Goal: Task Accomplishment & Management: Manage account settings

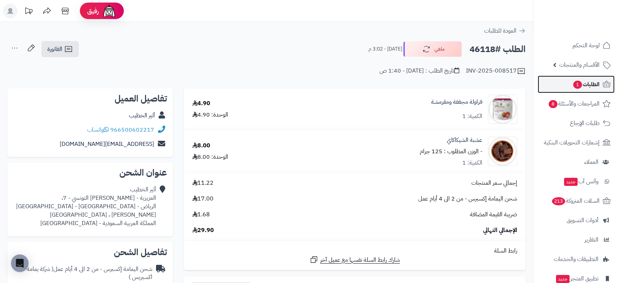
click at [596, 80] on span "الطلبات 1" at bounding box center [585, 84] width 27 height 10
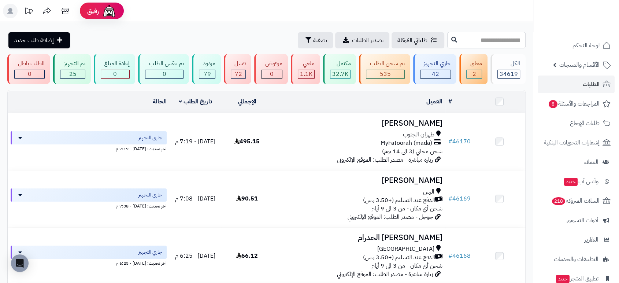
click at [486, 40] on input "text" at bounding box center [486, 40] width 78 height 16
type input "******"
click at [514, 39] on input "******" at bounding box center [486, 40] width 78 height 16
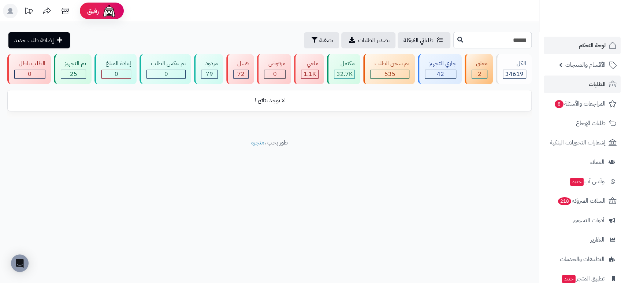
drag, startPoint x: 493, startPoint y: 42, endPoint x: 543, endPoint y: 38, distance: 50.3
click at [543, 38] on div "رفيق ! الطلبات معالجة مكتمل إرجاع المنتجات العملاء المتواجدون الان 46933 عملاء …" at bounding box center [312, 141] width 625 height 283
type input "*****"
click at [457, 39] on icon at bounding box center [460, 39] width 6 height 6
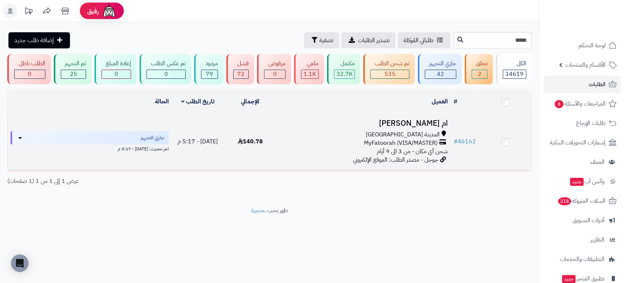
click at [413, 149] on span "شحن أي مكان - من 3 الى 9 أيام" at bounding box center [412, 151] width 71 height 9
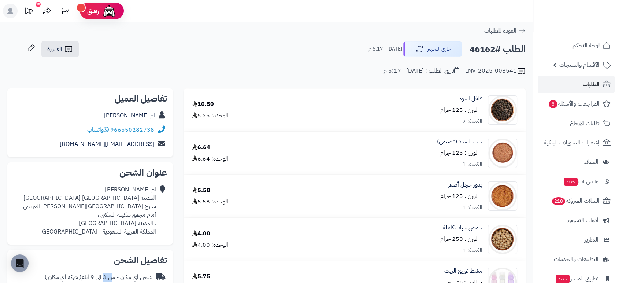
drag, startPoint x: 110, startPoint y: 269, endPoint x: 82, endPoint y: 269, distance: 27.5
click at [85, 273] on div "شحن أي مكان - من 3 الى 9 أيام ( شركة أي مكان )" at bounding box center [99, 277] width 108 height 8
click at [104, 273] on div "شحن أي مكان - من 3 الى 9 أيام ( شركة أي مكان )" at bounding box center [99, 277] width 108 height 8
drag, startPoint x: 114, startPoint y: 268, endPoint x: 82, endPoint y: 267, distance: 32.2
click at [82, 273] on div "شحن أي مكان - من 3 الى 9 أيام ( شركة أي مكان )" at bounding box center [99, 277] width 108 height 8
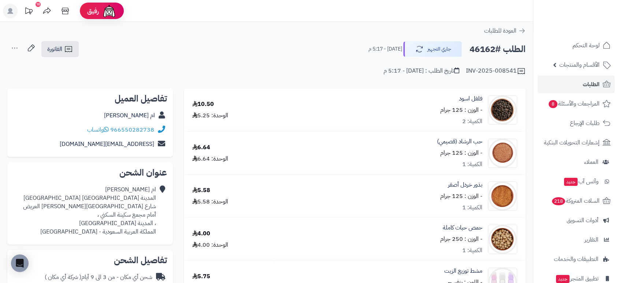
copy div "من 3 الى 9 أيام"
click at [581, 84] on link "الطلبات" at bounding box center [576, 84] width 77 height 18
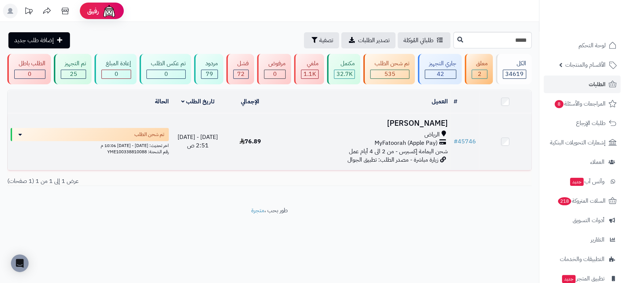
click at [431, 121] on h3 "[PERSON_NAME]" at bounding box center [363, 123] width 168 height 8
